Goal: Register for event/course

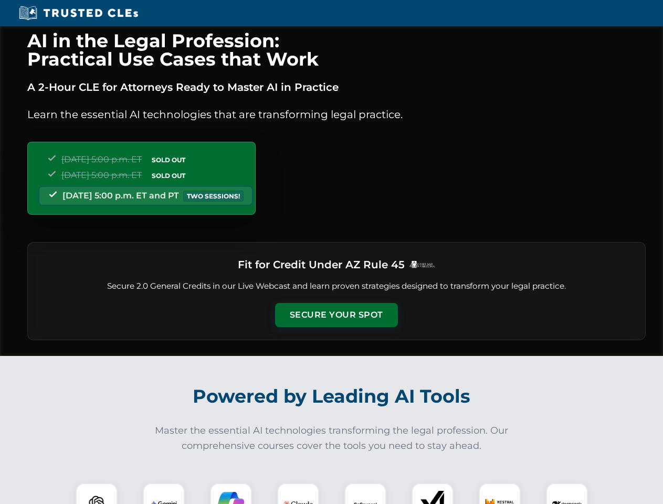
click at [336, 315] on button "Secure Your Spot" at bounding box center [336, 315] width 123 height 24
click at [97, 494] on img at bounding box center [96, 504] width 30 height 30
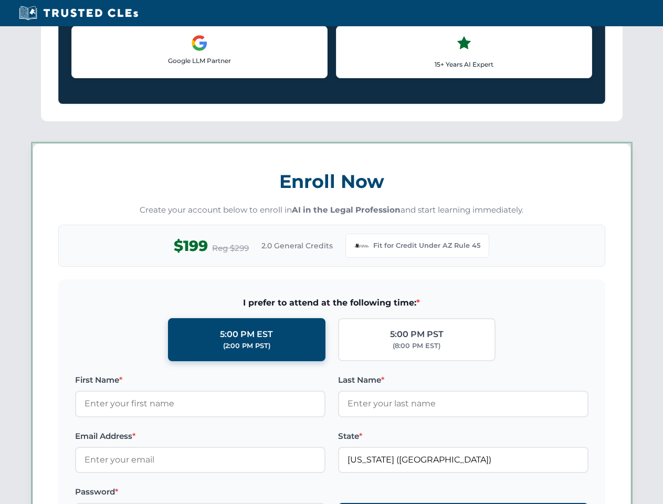
click at [231, 494] on label "Password *" at bounding box center [200, 492] width 251 height 13
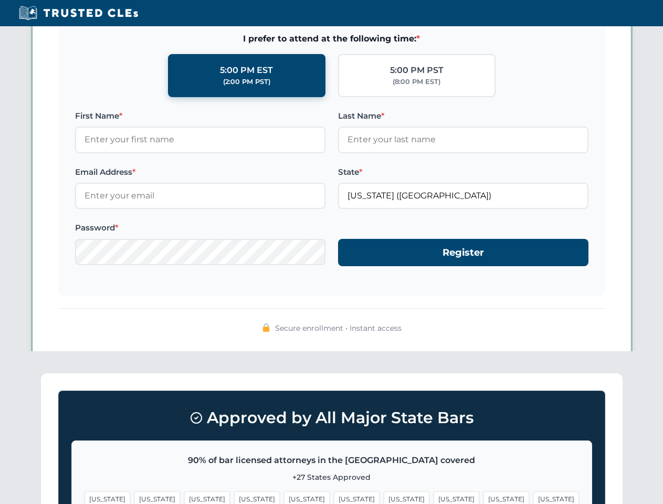
click at [484, 494] on span "[US_STATE]" at bounding box center [507, 499] width 46 height 15
